Goal: Task Accomplishment & Management: Complete application form

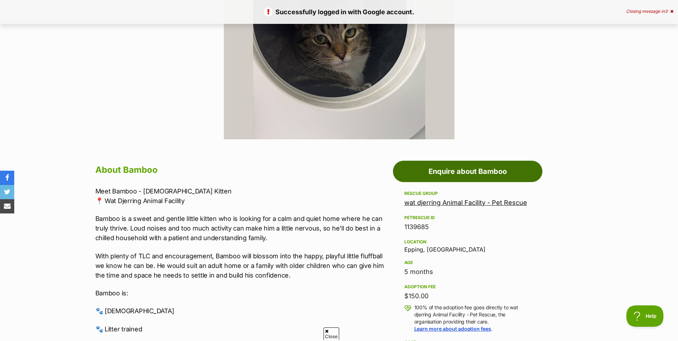
click at [474, 169] on link "Enquire about Bamboo" at bounding box center [467, 171] width 149 height 21
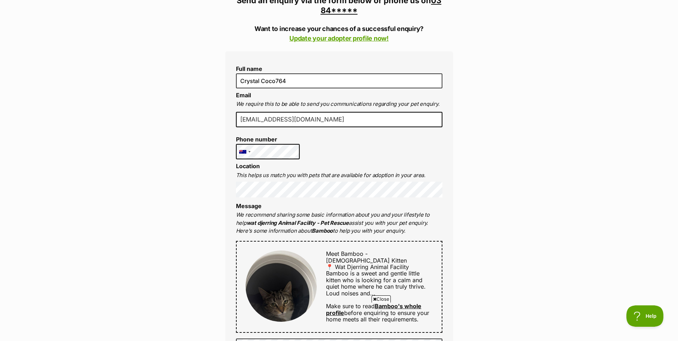
scroll to position [174, 0]
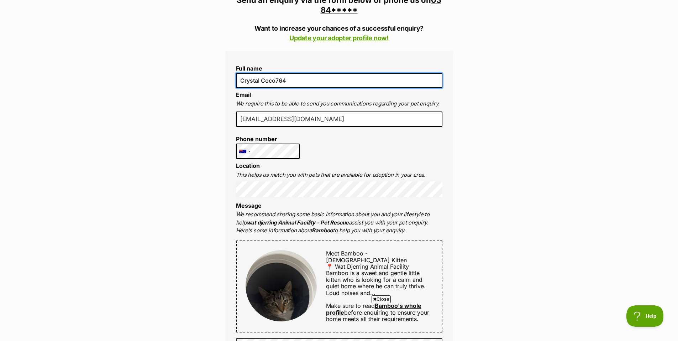
click at [294, 75] on input "Crystal Coco764" at bounding box center [339, 80] width 206 height 15
type input "C"
type input "Shah Jahan"
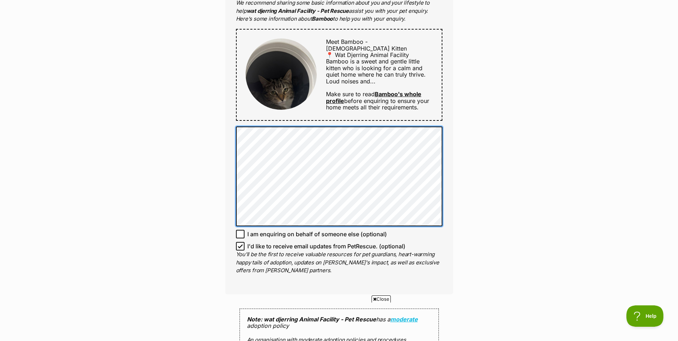
scroll to position [386, 0]
click at [233, 127] on div "Full name Shah Jahan Email We require this to be able to send you communication…" at bounding box center [339, 66] width 228 height 455
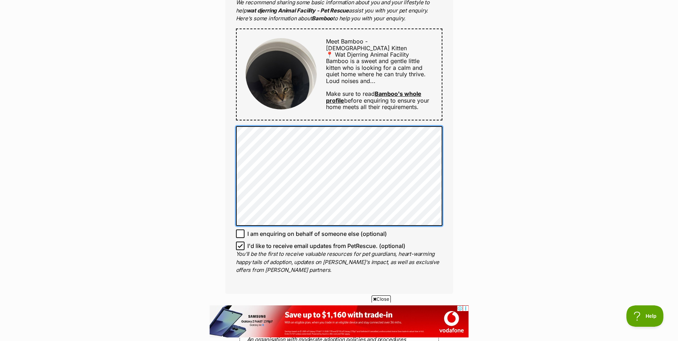
click at [230, 126] on div "Full name Shah Jahan Email We require this to be able to send you communication…" at bounding box center [339, 66] width 228 height 455
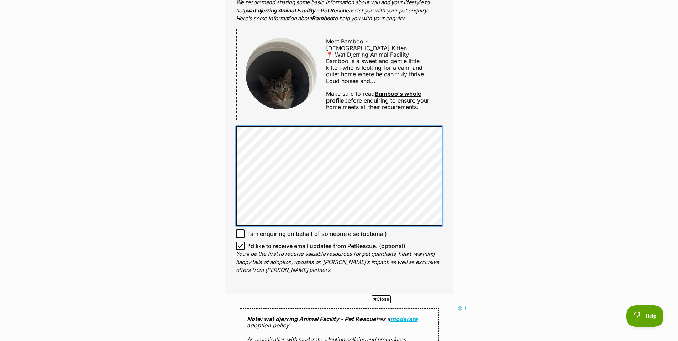
click at [217, 109] on div "Enquire about Bamboo 03 8401 6200 Send an enquiry via the form below or phone u…" at bounding box center [339, 151] width 249 height 945
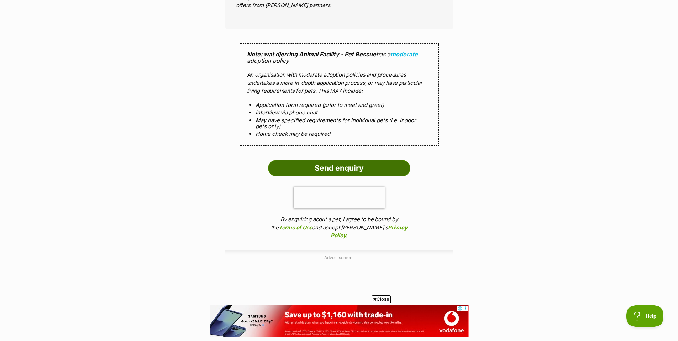
click at [352, 168] on input "Send enquiry" at bounding box center [339, 168] width 142 height 16
click at [351, 164] on input "Send enquiry" at bounding box center [339, 168] width 142 height 16
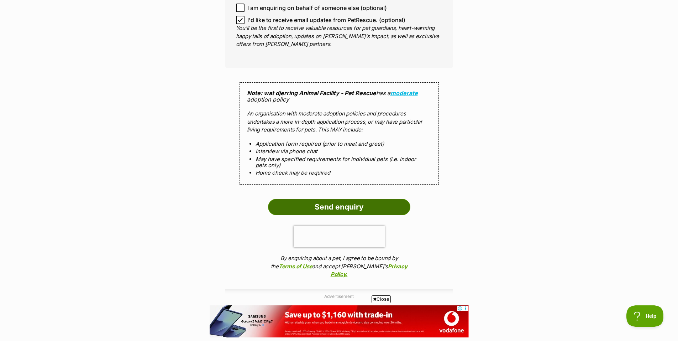
scroll to position [612, 0]
click at [341, 210] on input "Send enquiry" at bounding box center [339, 207] width 142 height 16
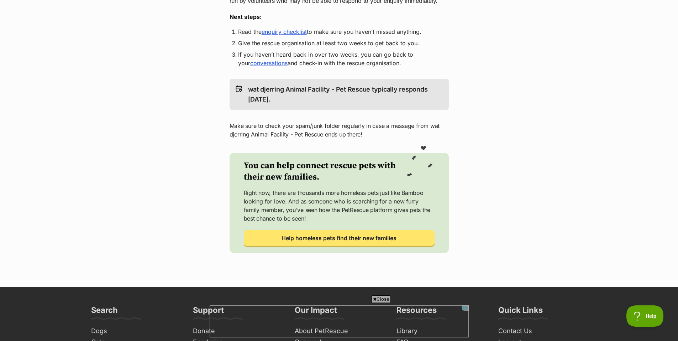
scroll to position [74, 0]
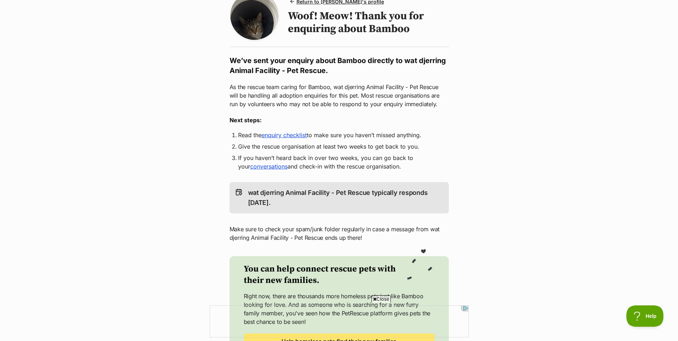
click at [272, 129] on div "Return to Bamboo's profile Woof! Meow! Thank you for enquiring about Bamboo We’…" at bounding box center [339, 173] width 228 height 365
click at [275, 132] on link "enquiry checklist" at bounding box center [284, 134] width 45 height 7
